Goal: Download file/media

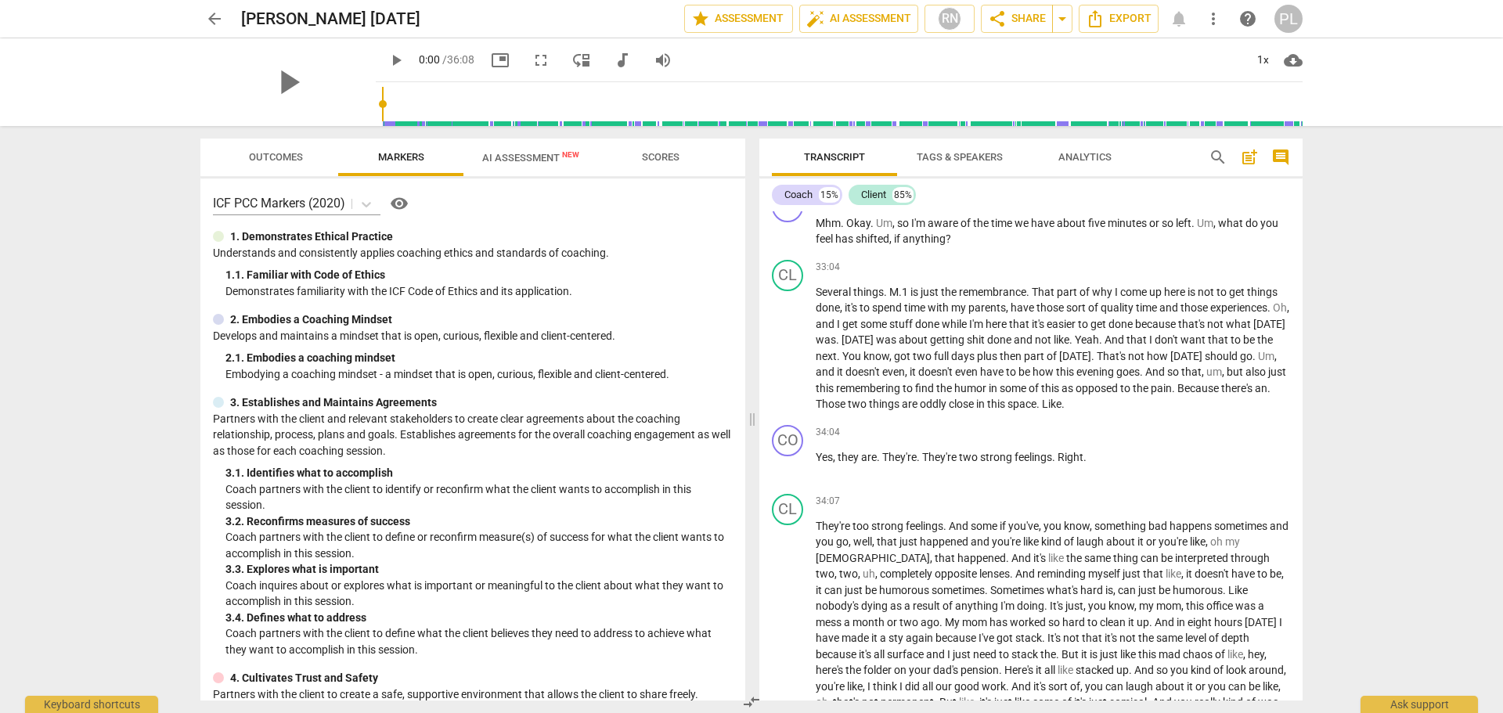
scroll to position [10119, 0]
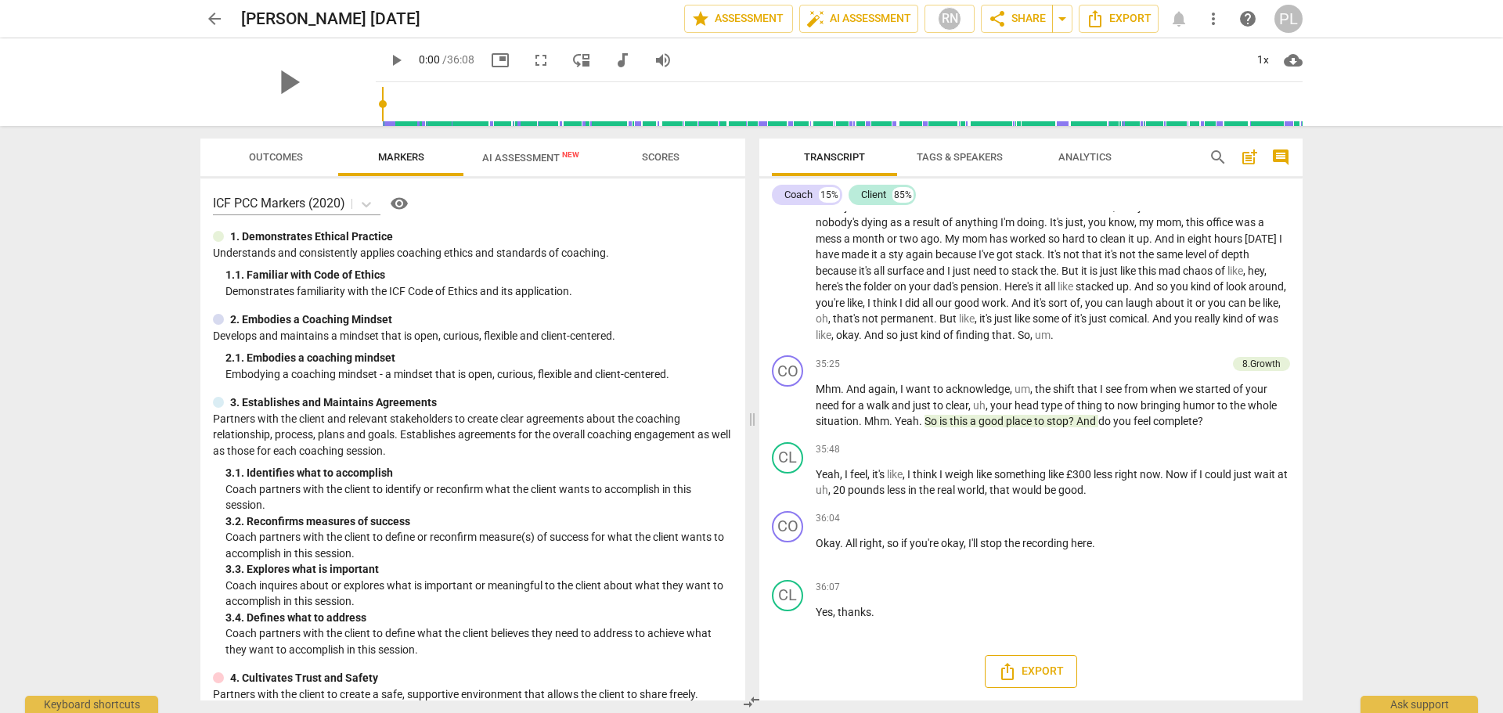
click at [1023, 668] on span "Export" at bounding box center [1031, 671] width 66 height 19
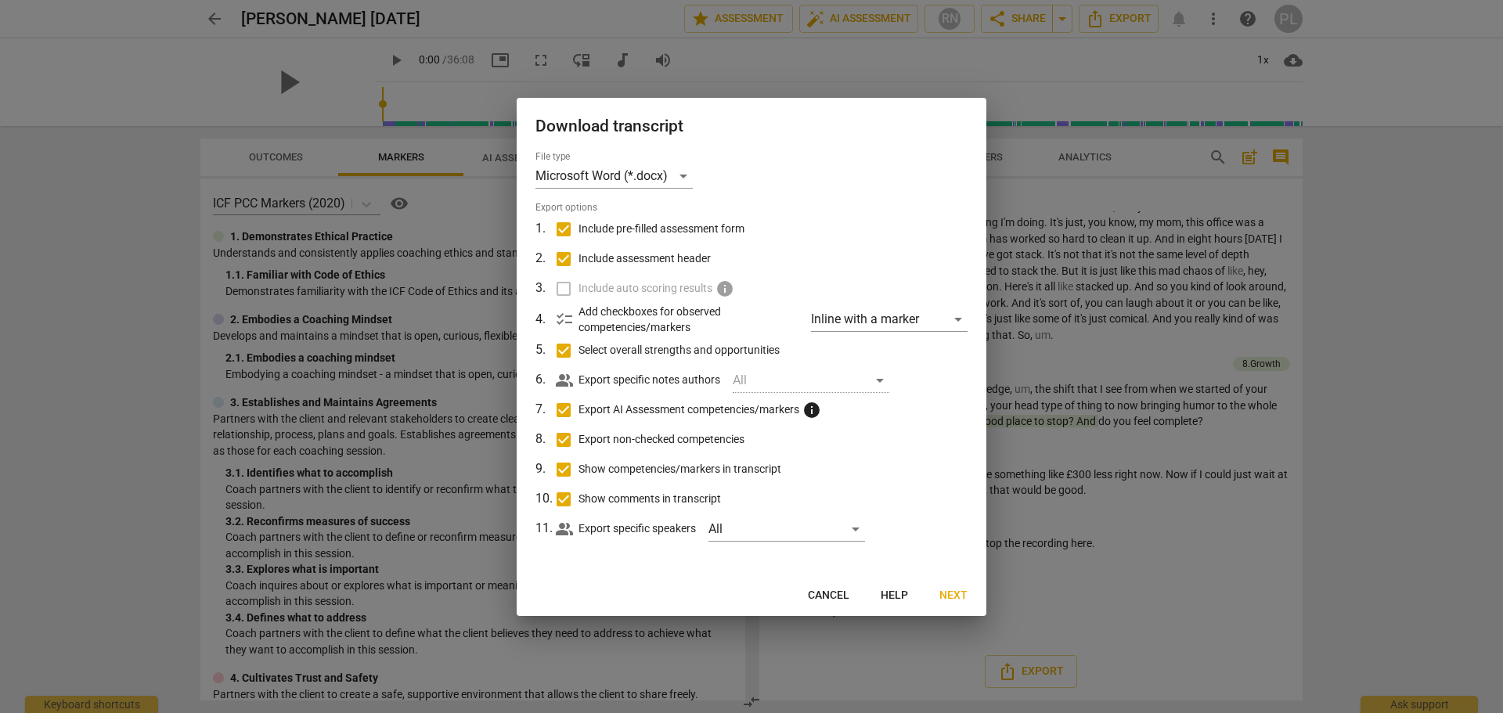
click at [838, 589] on span "Cancel" at bounding box center [828, 596] width 41 height 16
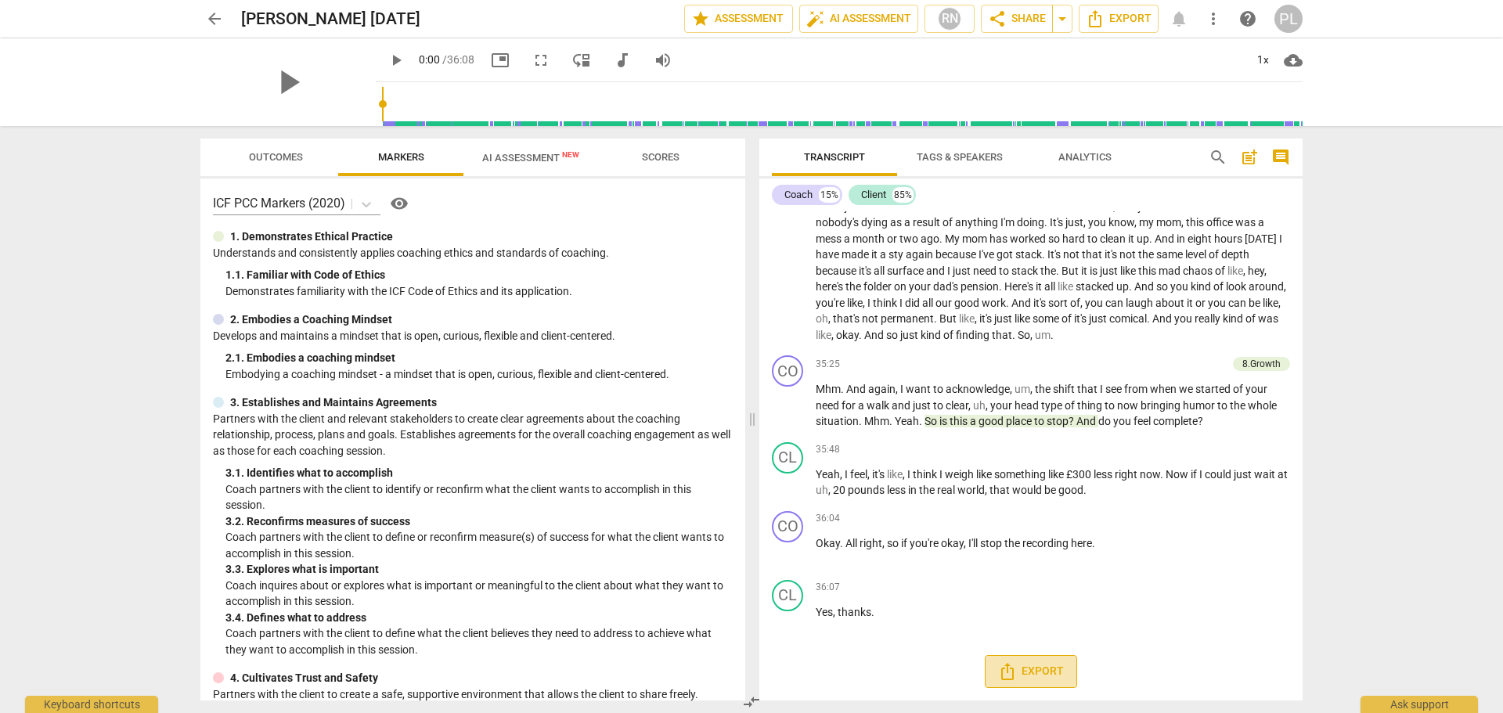
click at [1043, 672] on span "Export" at bounding box center [1031, 671] width 66 height 19
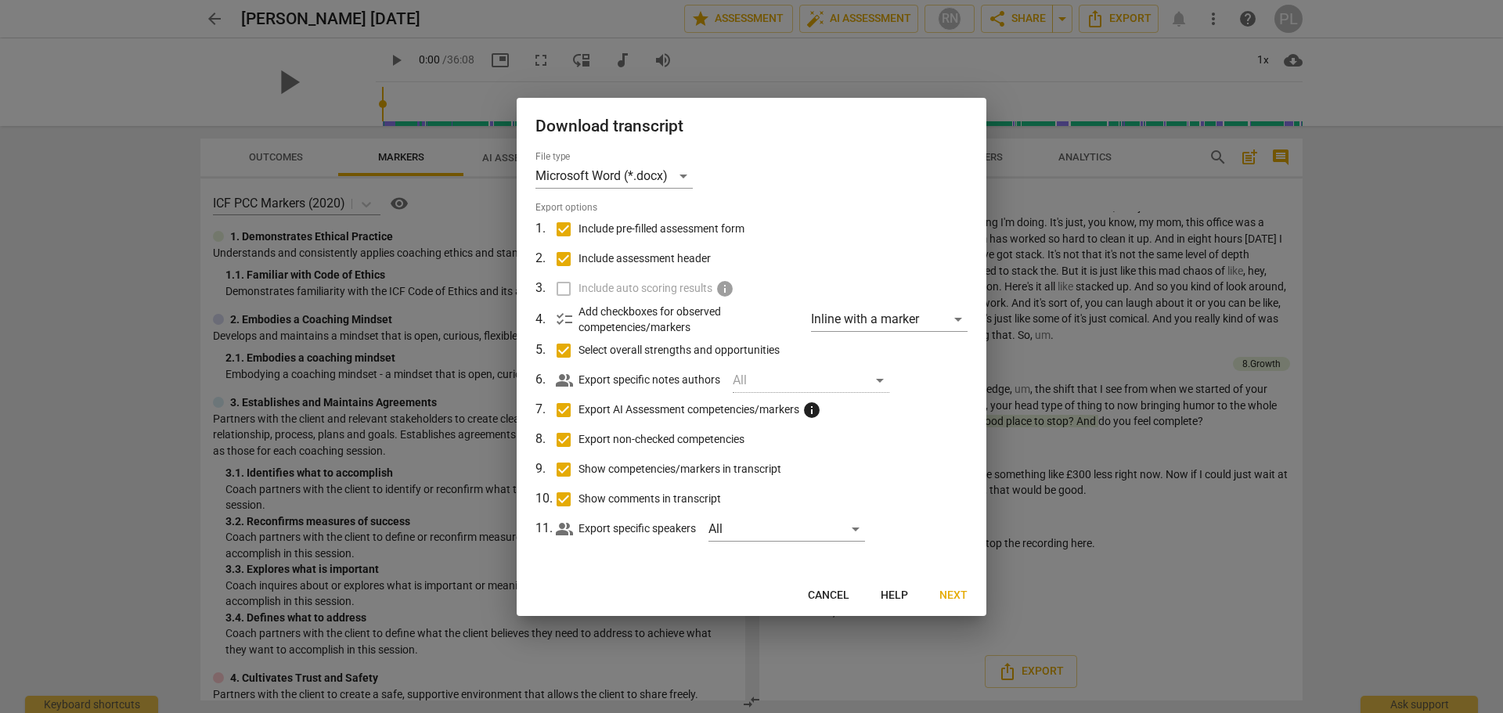
click at [946, 594] on span "Next" at bounding box center [953, 596] width 28 height 16
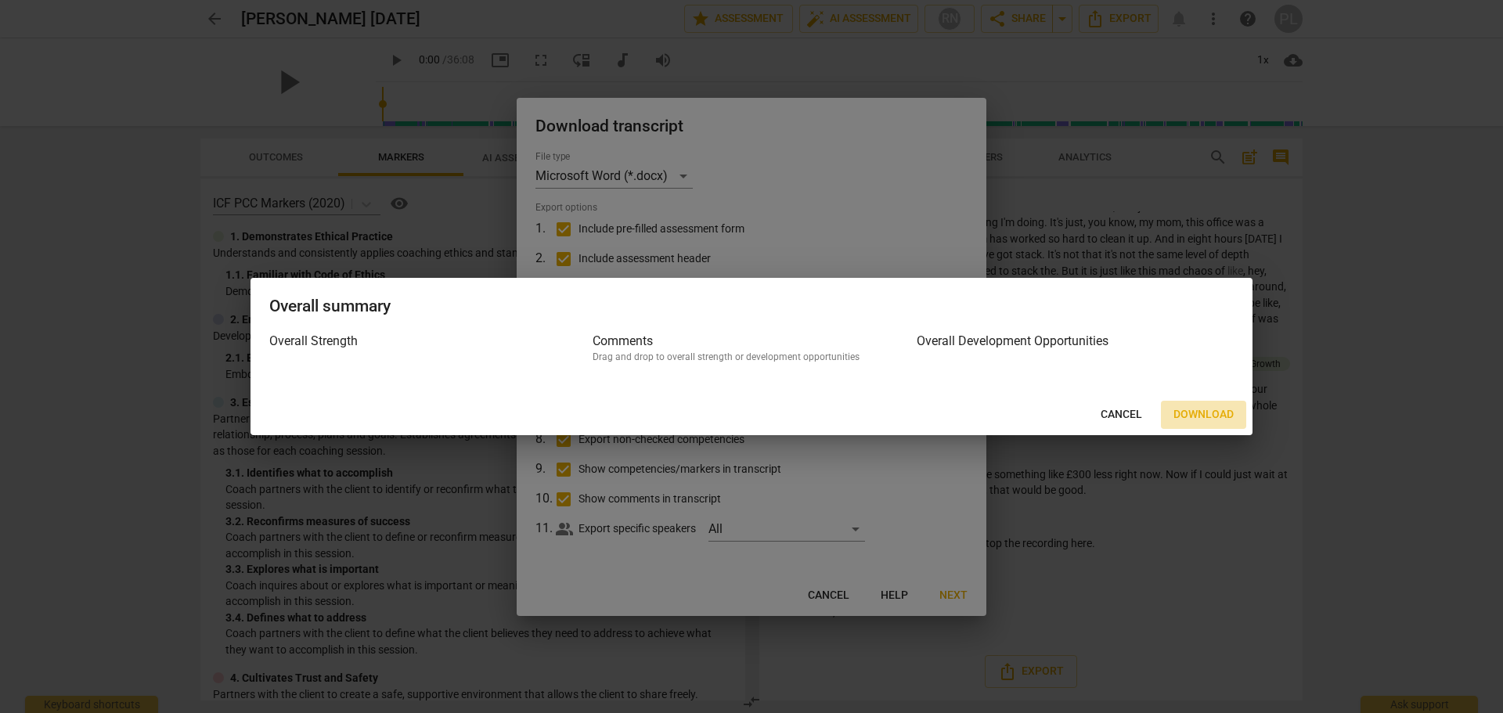
click at [1197, 415] on span "Download" at bounding box center [1203, 415] width 60 height 16
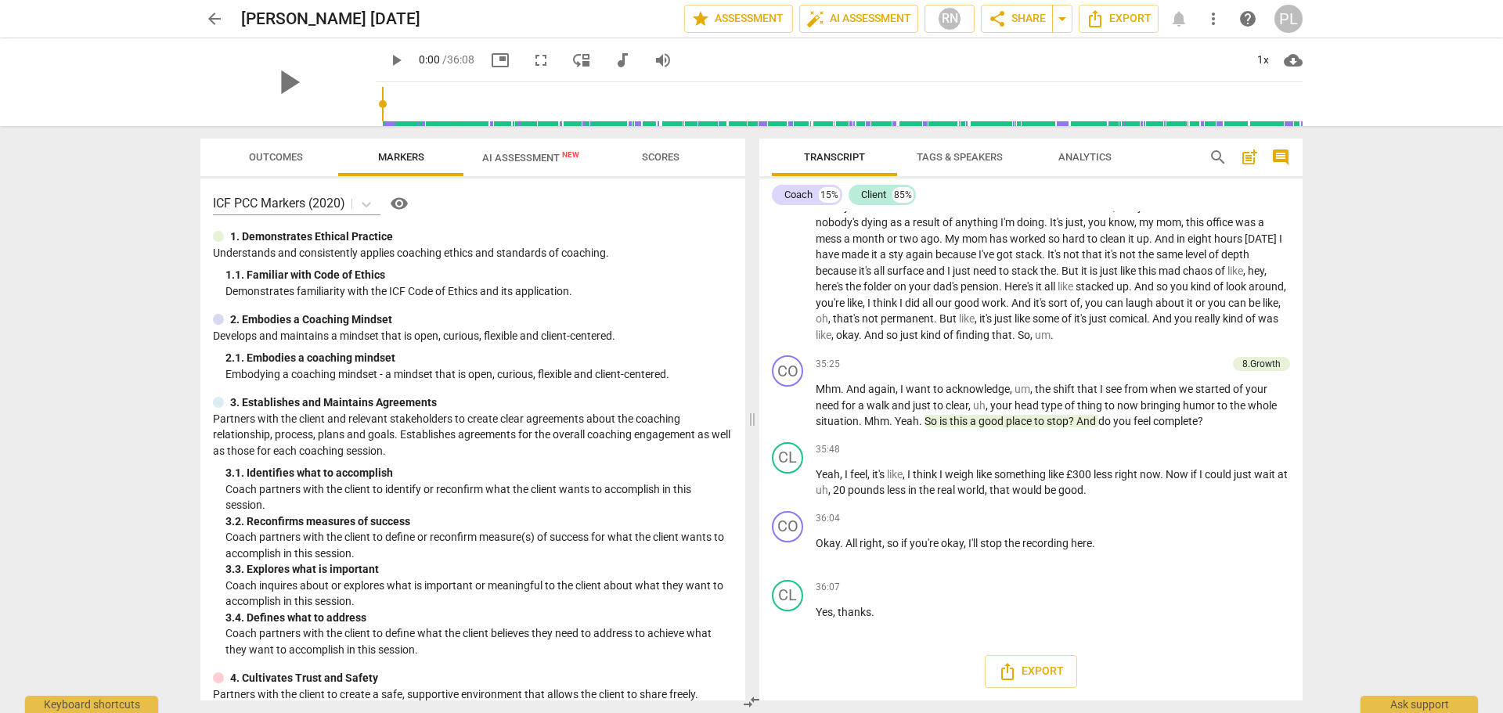
click at [1323, 368] on div "arrow_back [PERSON_NAME] [DATE] edit star Assessment auto_fix_high AI Assessmen…" at bounding box center [751, 356] width 1503 height 713
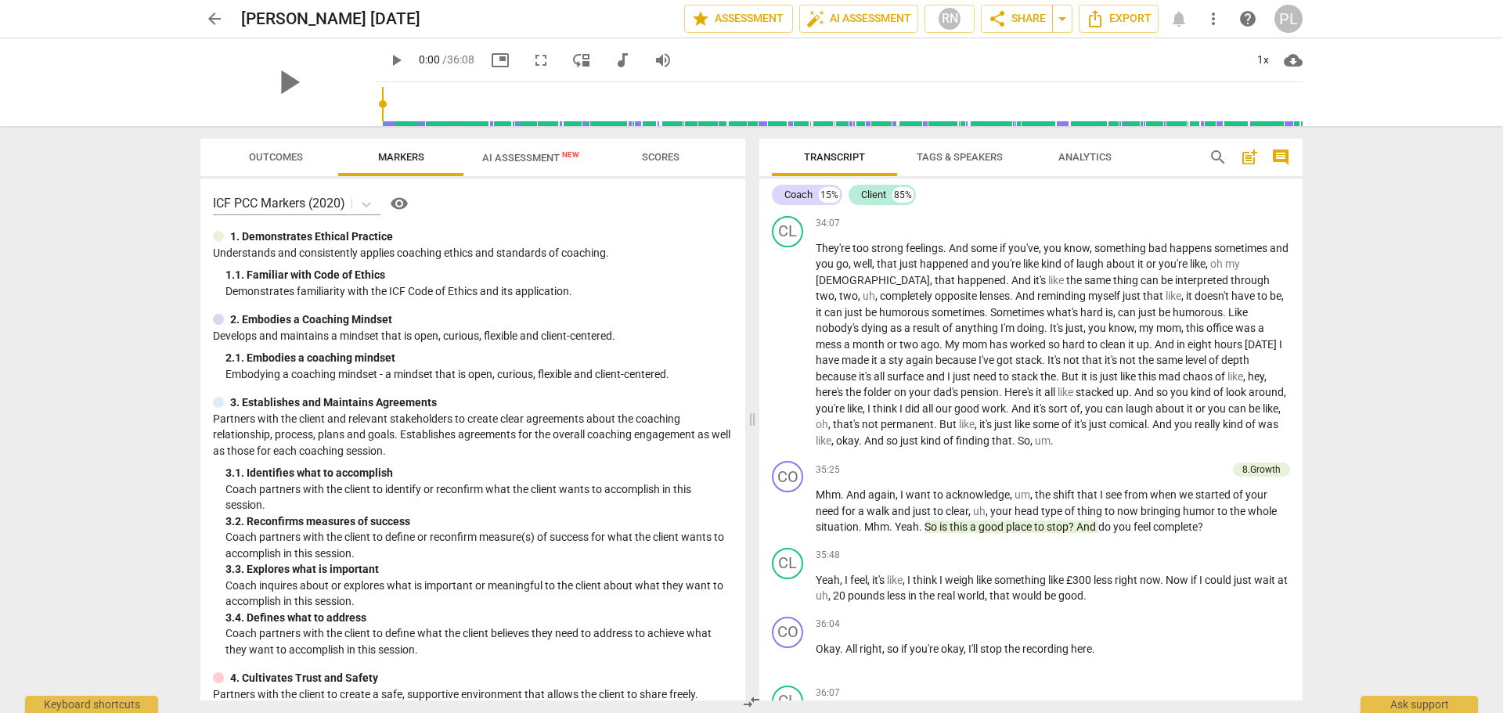
scroll to position [9884, 0]
click at [1128, 22] on span "Export" at bounding box center [1119, 18] width 66 height 19
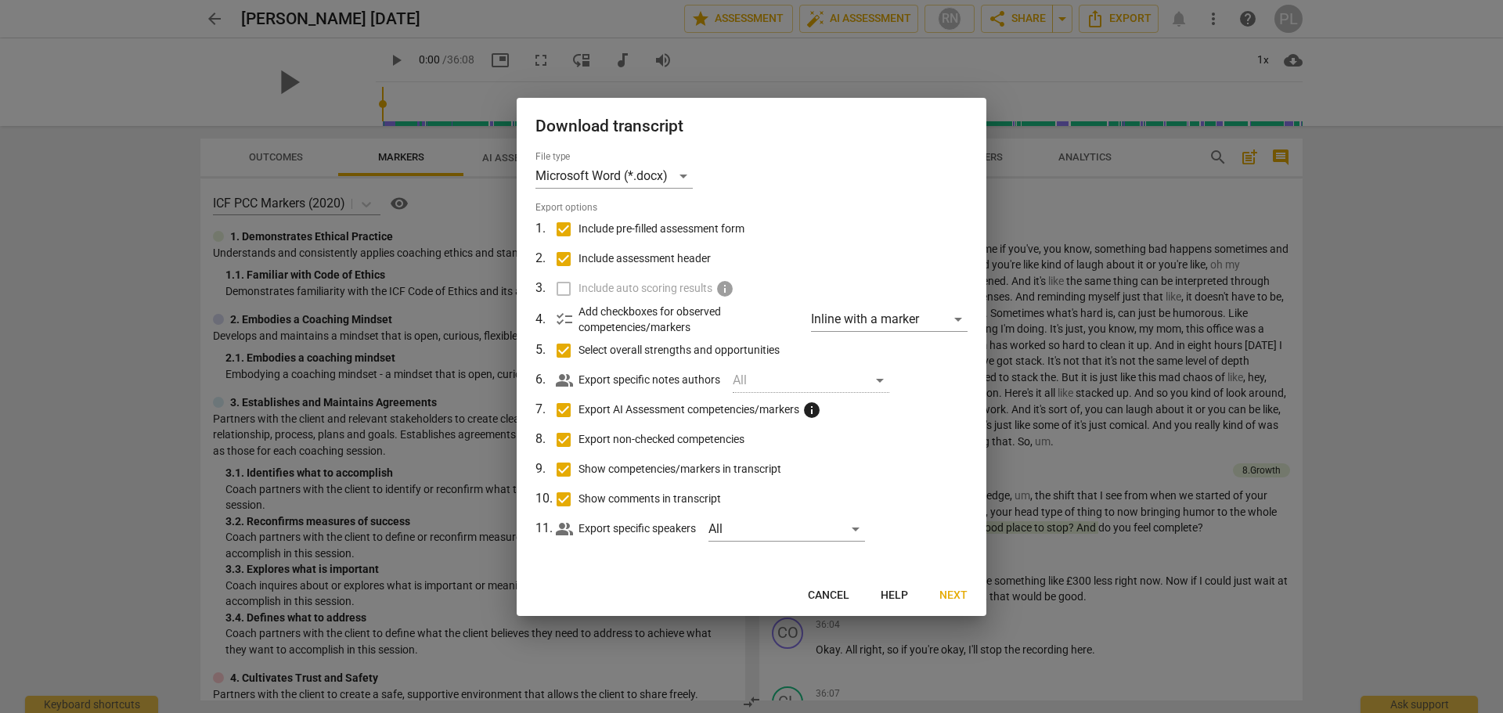
click at [565, 232] on input "Include pre-filled assessment form" at bounding box center [564, 229] width 30 height 30
checkbox input "false"
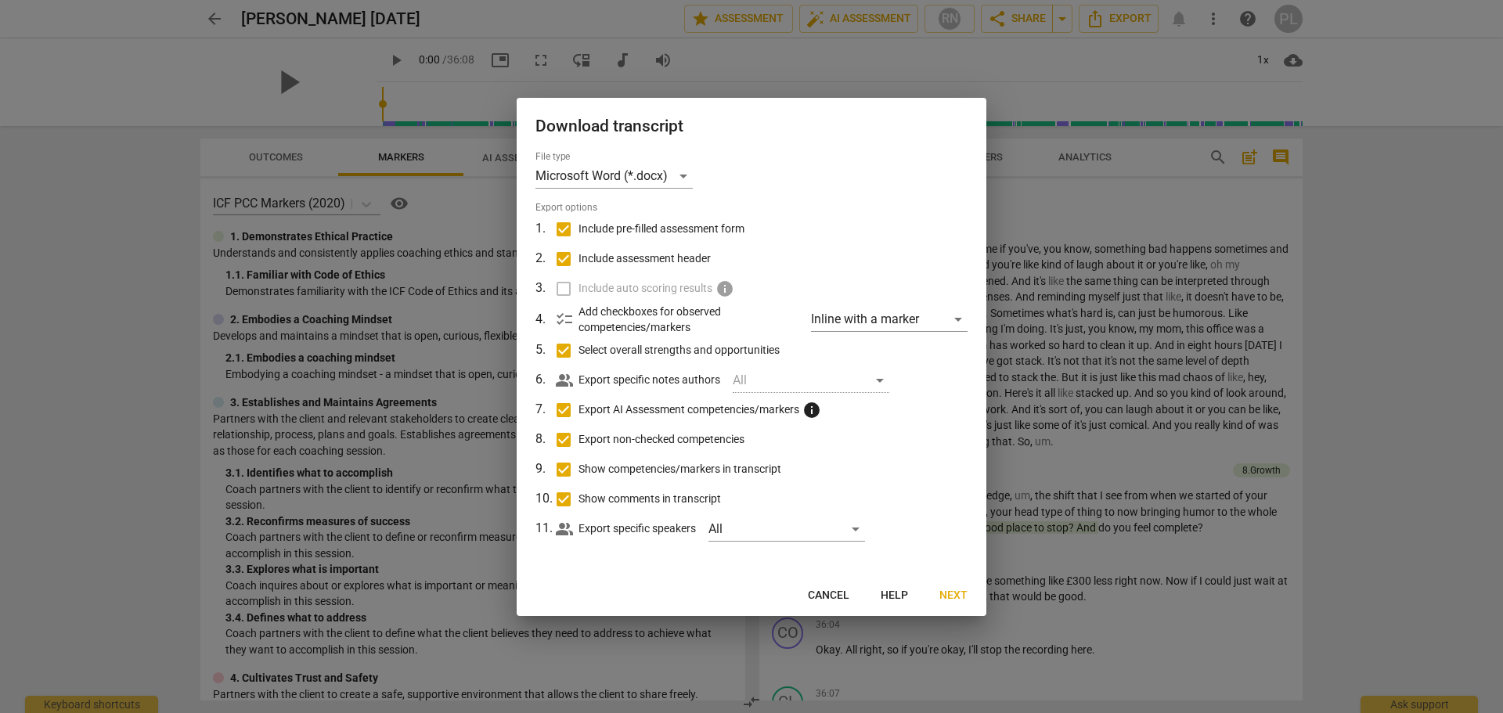
checkbox input "false"
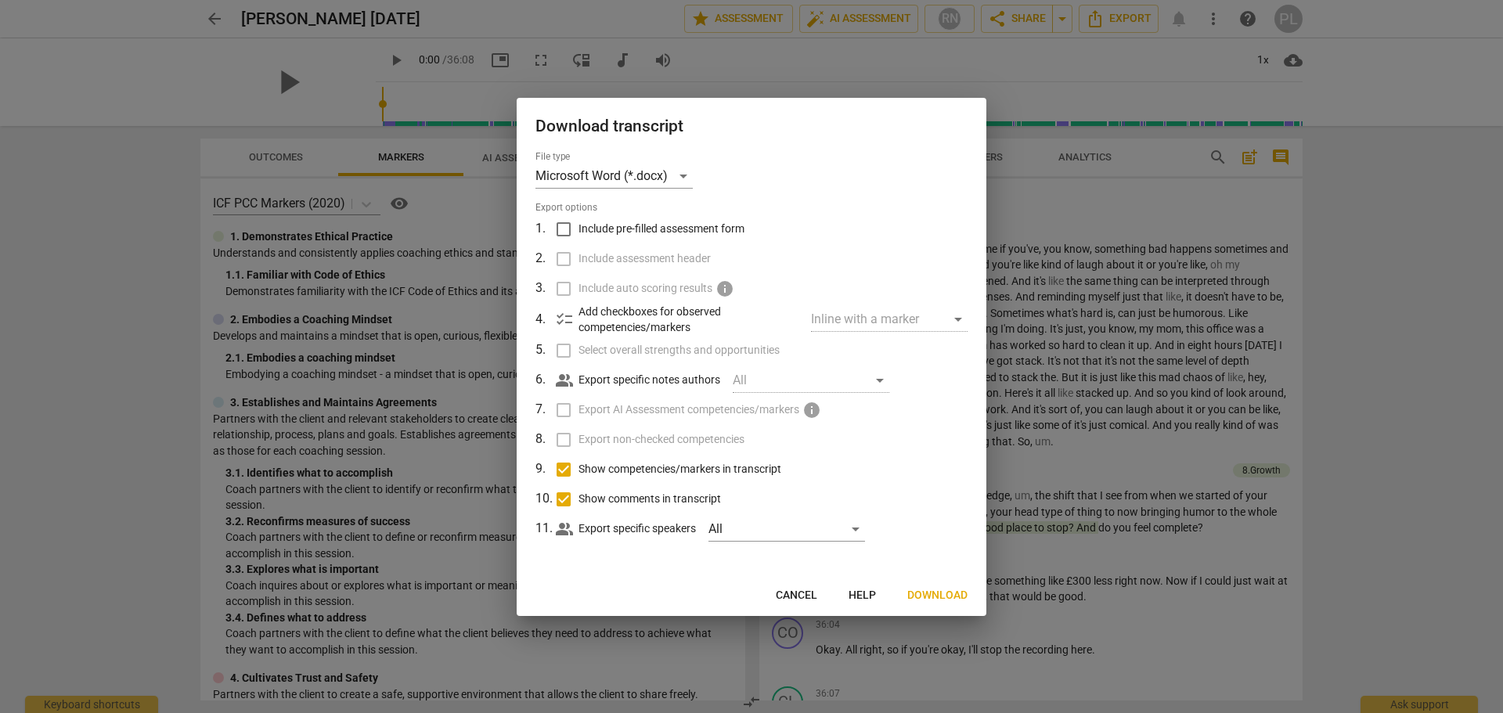
click at [567, 470] on input "Show competencies/markers in transcript" at bounding box center [564, 470] width 30 height 30
checkbox input "false"
click at [566, 507] on input "Show comments in transcript" at bounding box center [564, 500] width 30 height 30
checkbox input "false"
click at [942, 599] on span "Download" at bounding box center [937, 596] width 60 height 16
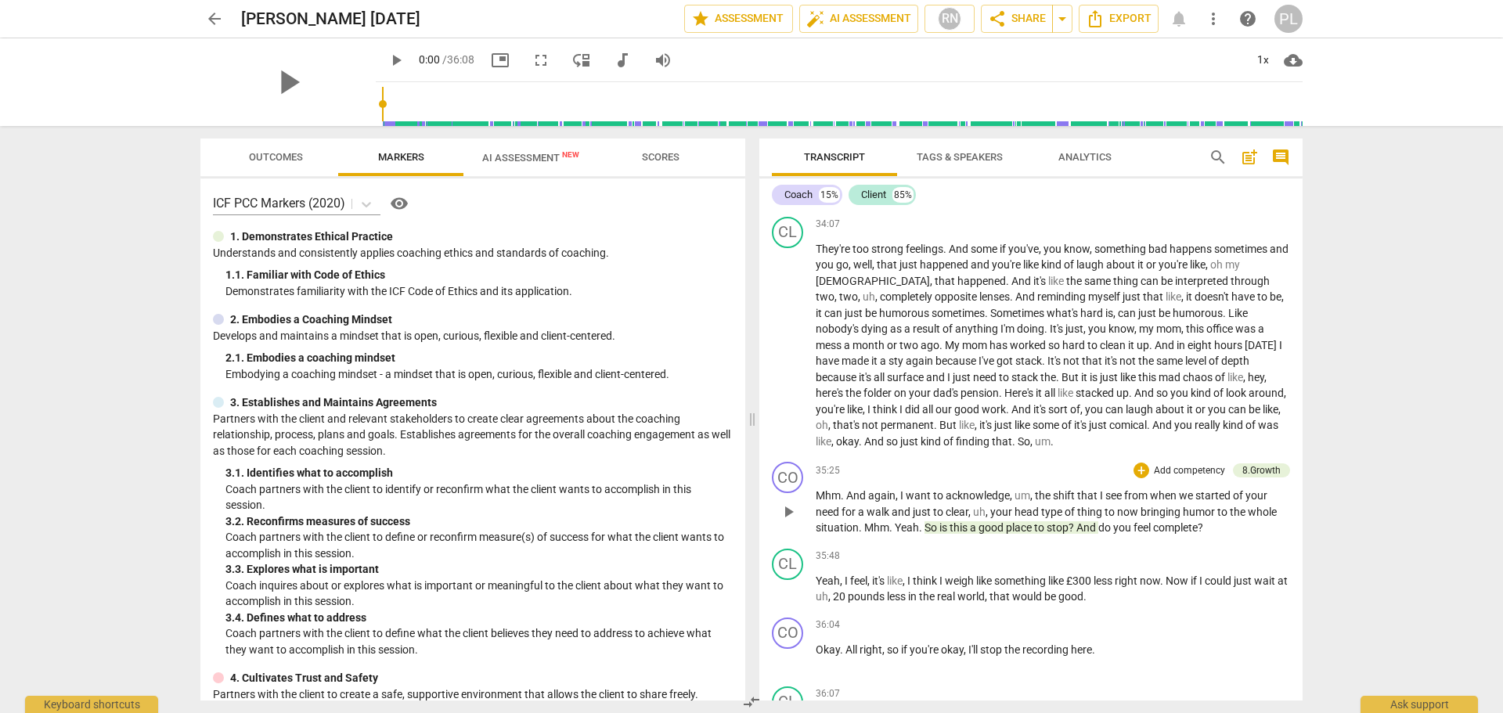
click at [928, 479] on div "35:25 + Add competency 8.Growth keyboard_arrow_right" at bounding box center [1053, 470] width 474 height 17
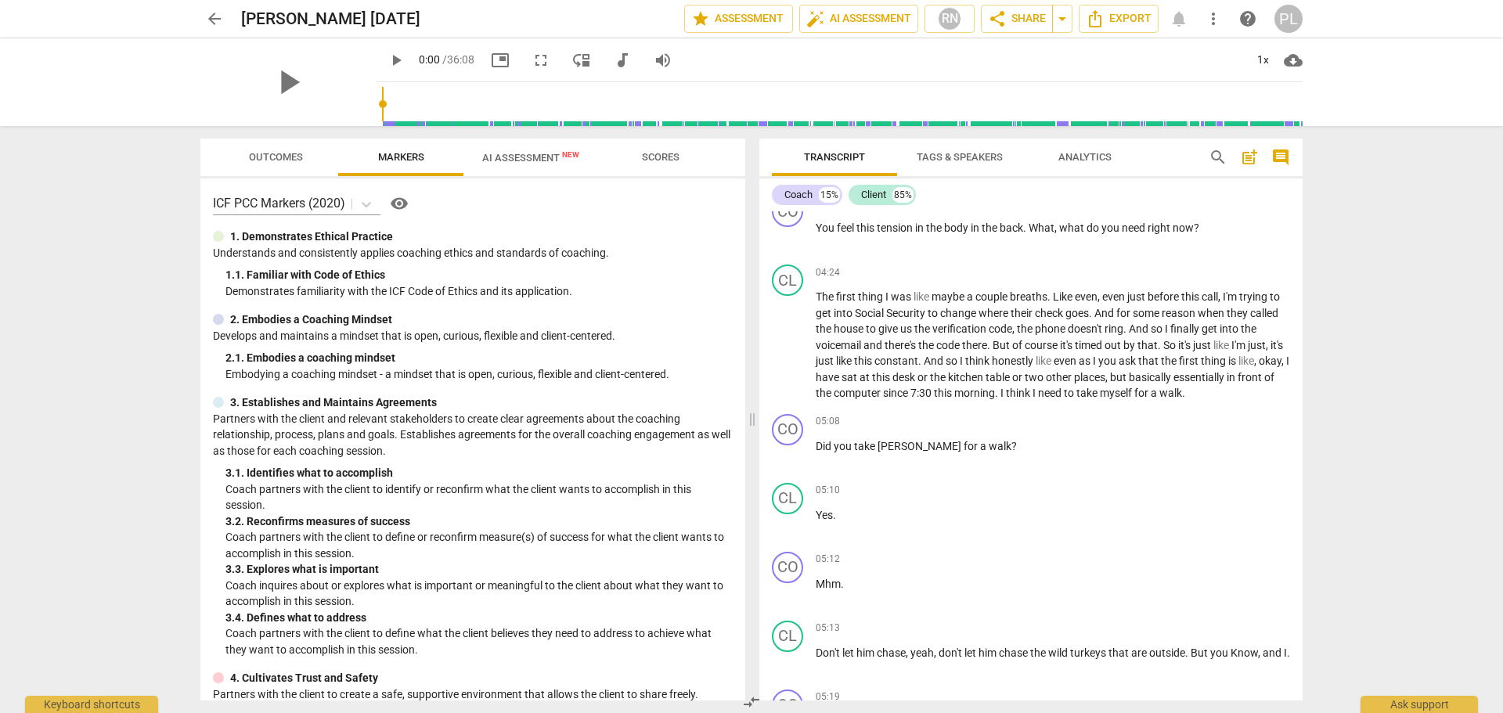
scroll to position [1409, 0]
click at [789, 463] on span "play_arrow" at bounding box center [788, 453] width 19 height 19
click at [789, 463] on span "pause" at bounding box center [788, 453] width 19 height 19
click at [789, 463] on span "play_arrow" at bounding box center [788, 453] width 19 height 19
click at [789, 463] on span "pause" at bounding box center [788, 453] width 19 height 19
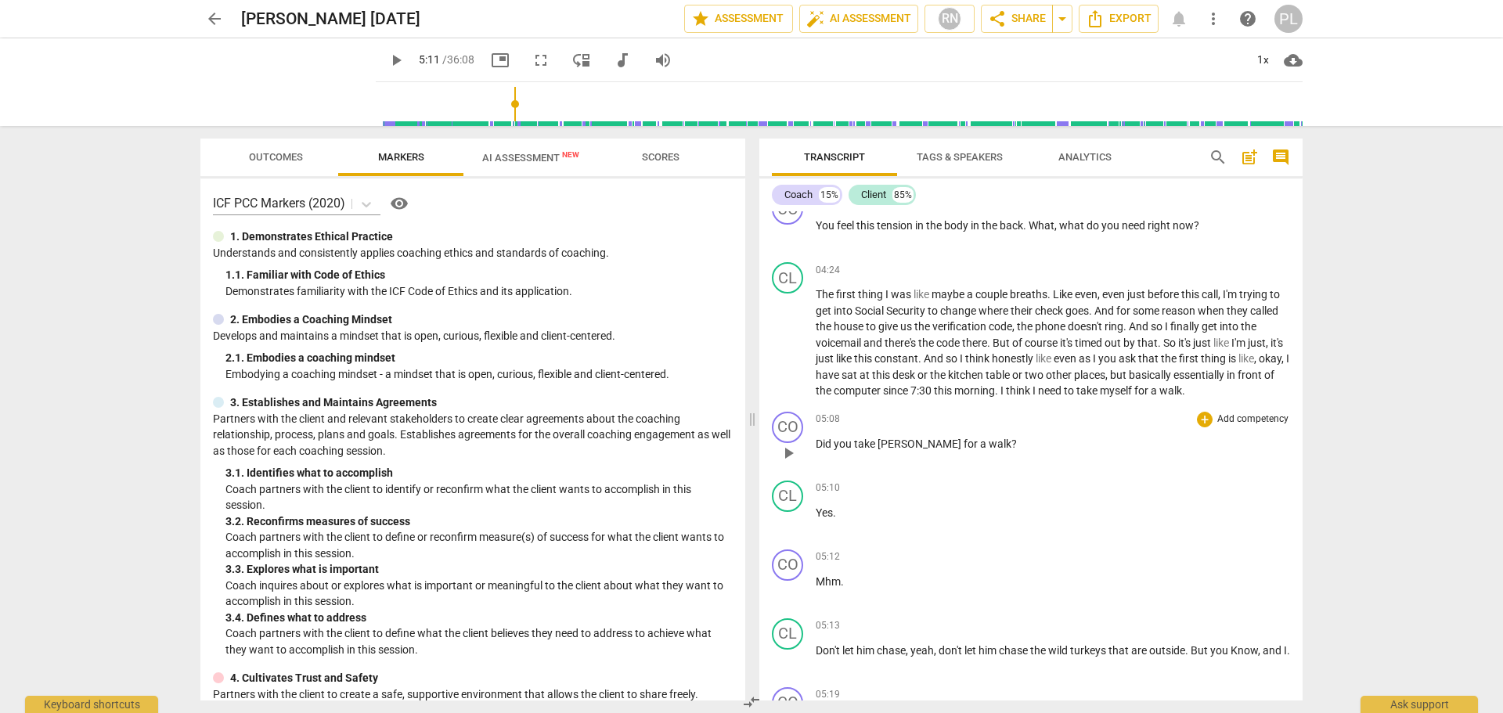
click at [789, 463] on span "play_arrow" at bounding box center [788, 453] width 19 height 19
click at [789, 463] on span "pause" at bounding box center [788, 453] width 19 height 19
click at [793, 463] on span "play_arrow" at bounding box center [788, 453] width 19 height 19
click at [793, 463] on span "pause" at bounding box center [788, 453] width 19 height 19
click at [787, 353] on span "play_arrow" at bounding box center [788, 343] width 19 height 19
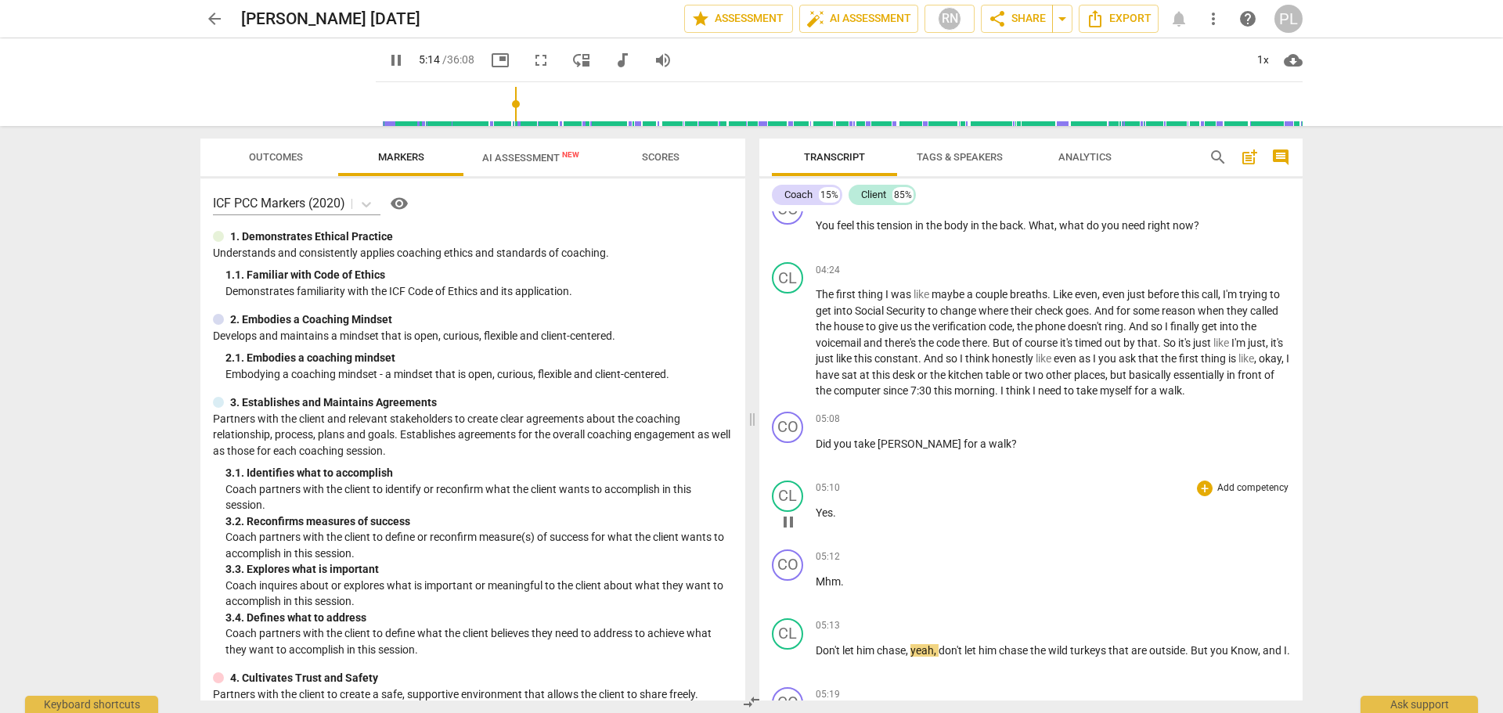
click at [979, 521] on p "Yes ." at bounding box center [1053, 513] width 474 height 16
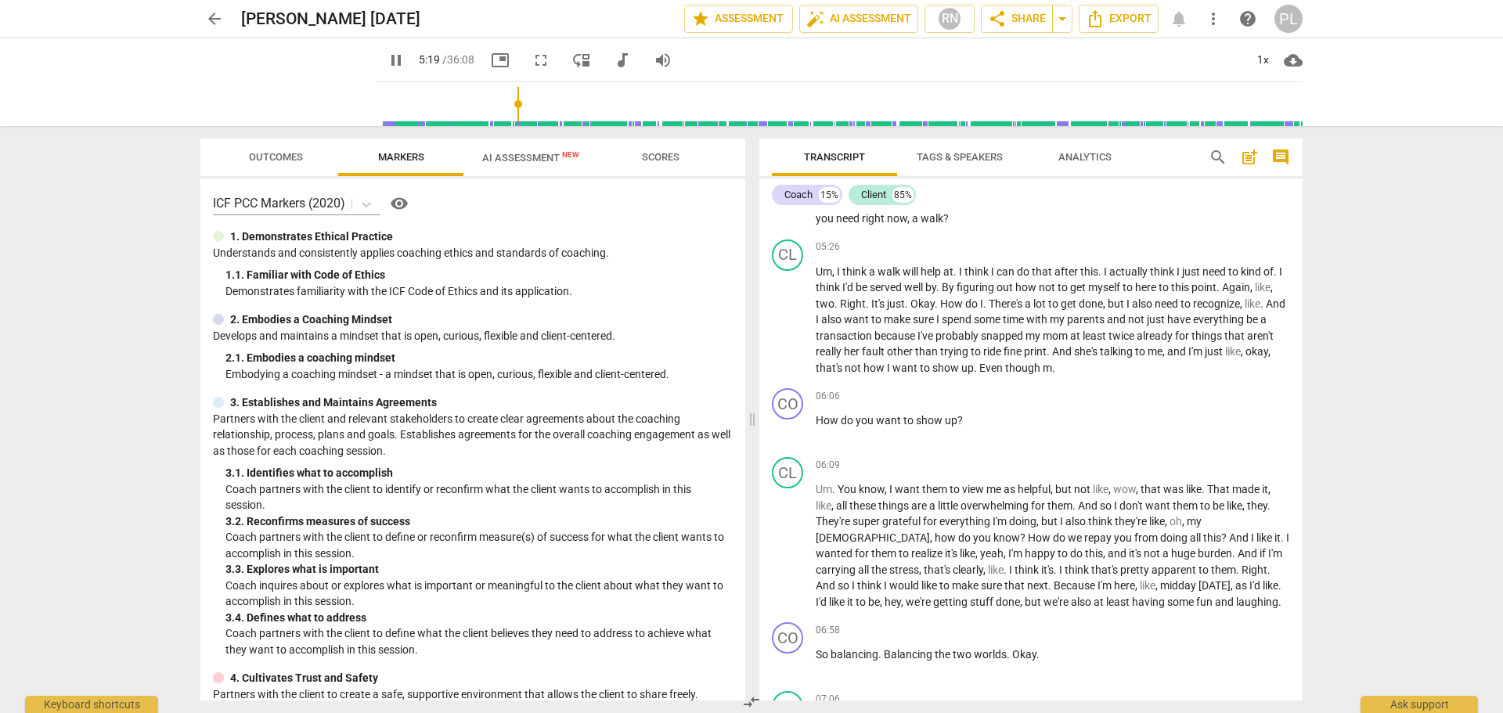
click at [387, 60] on span "pause" at bounding box center [396, 60] width 19 height 19
click at [387, 60] on span "play_arrow" at bounding box center [396, 60] width 19 height 19
click at [387, 62] on span "pause" at bounding box center [396, 60] width 19 height 19
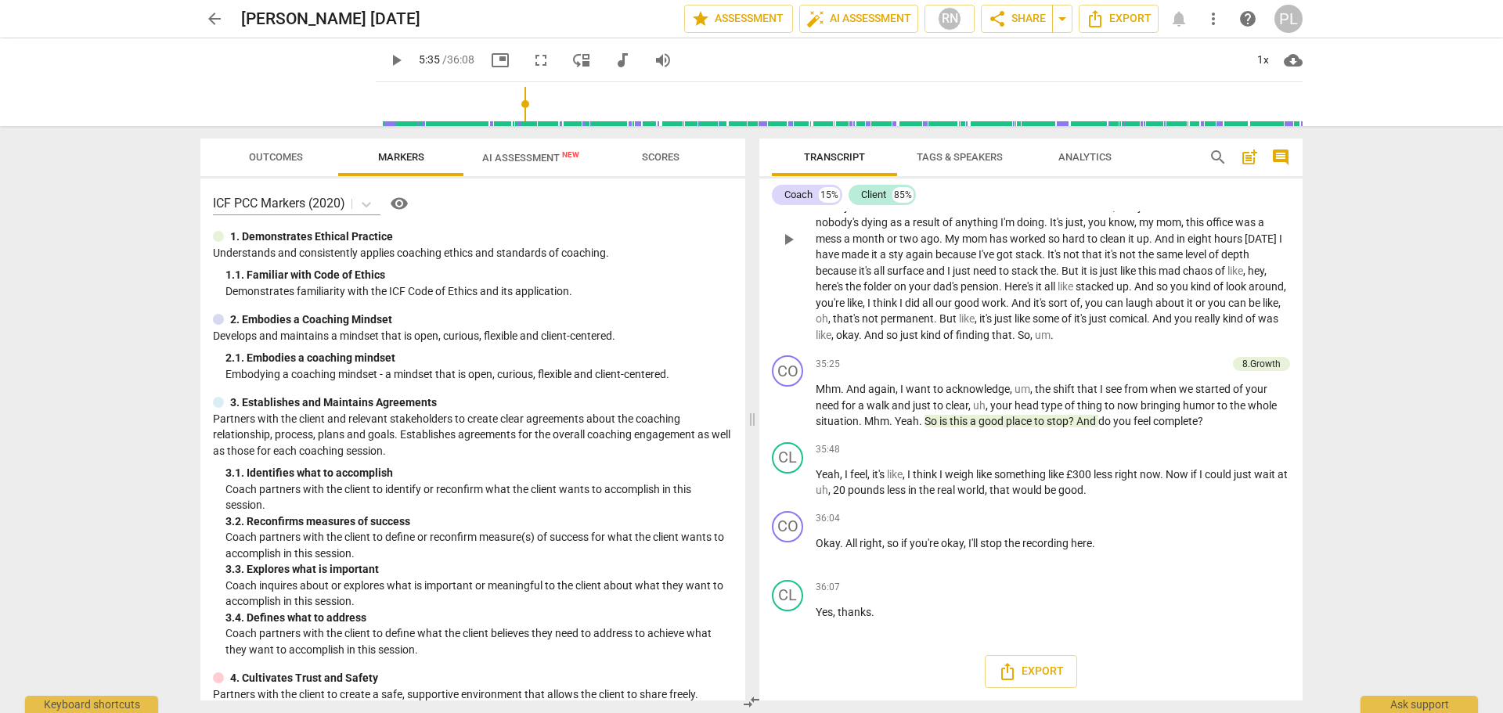
scroll to position [9962, 0]
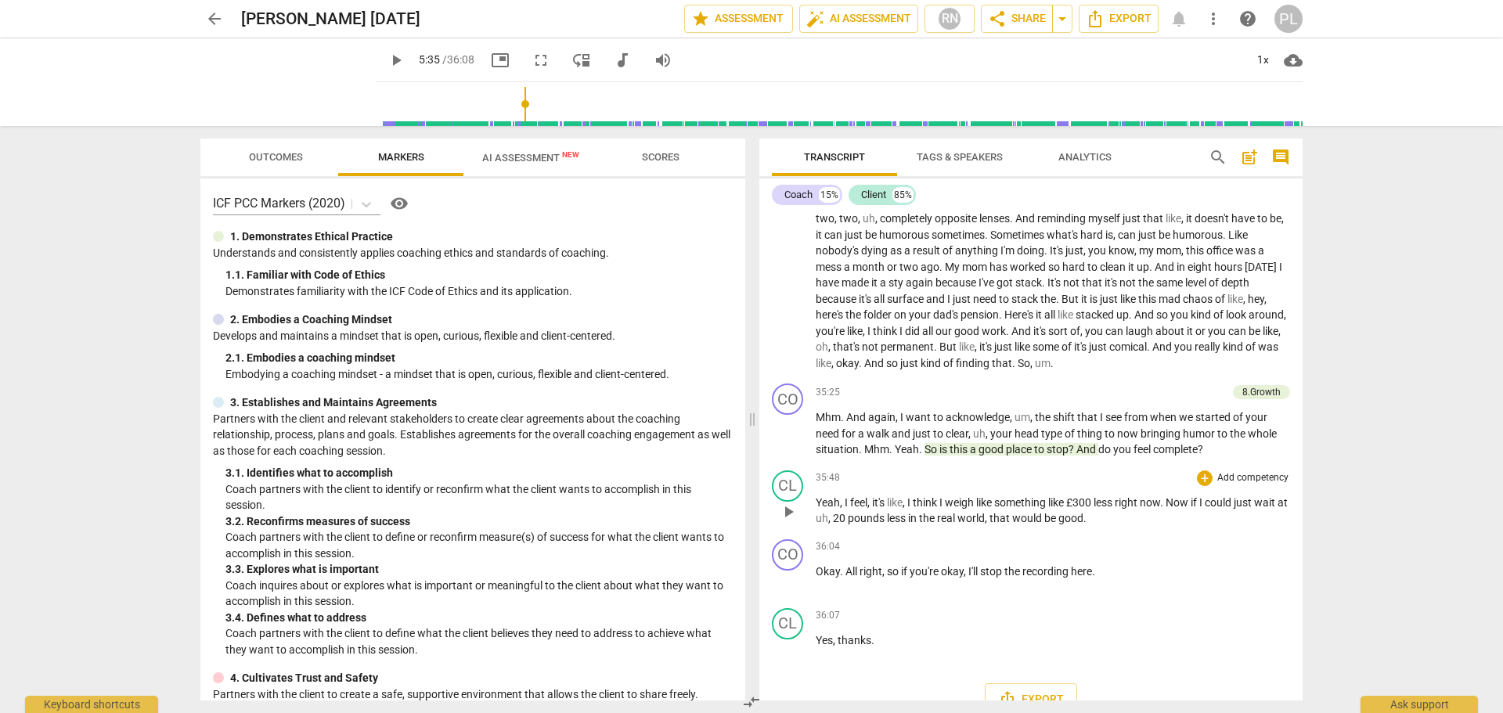
click at [780, 521] on span "play_arrow" at bounding box center [788, 512] width 19 height 19
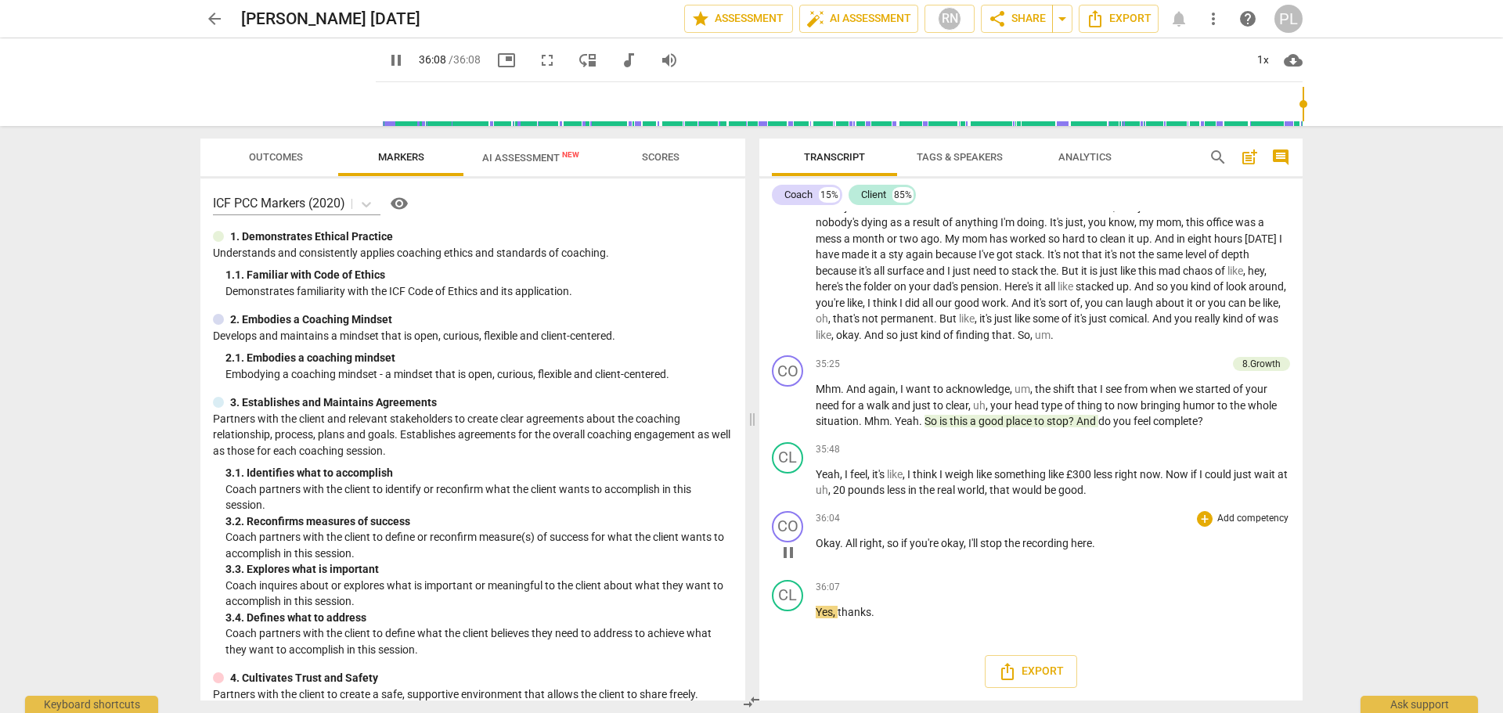
click at [799, 569] on div "CO play_arrow pause 36:04 + Add competency keyboard_arrow_right Okay . All righ…" at bounding box center [1030, 539] width 543 height 69
click at [805, 479] on div "play_arrow pause" at bounding box center [796, 484] width 40 height 20
click at [794, 483] on span "play_arrow" at bounding box center [788, 483] width 19 height 19
type input "2168"
